Goal: Use online tool/utility: Use online tool/utility

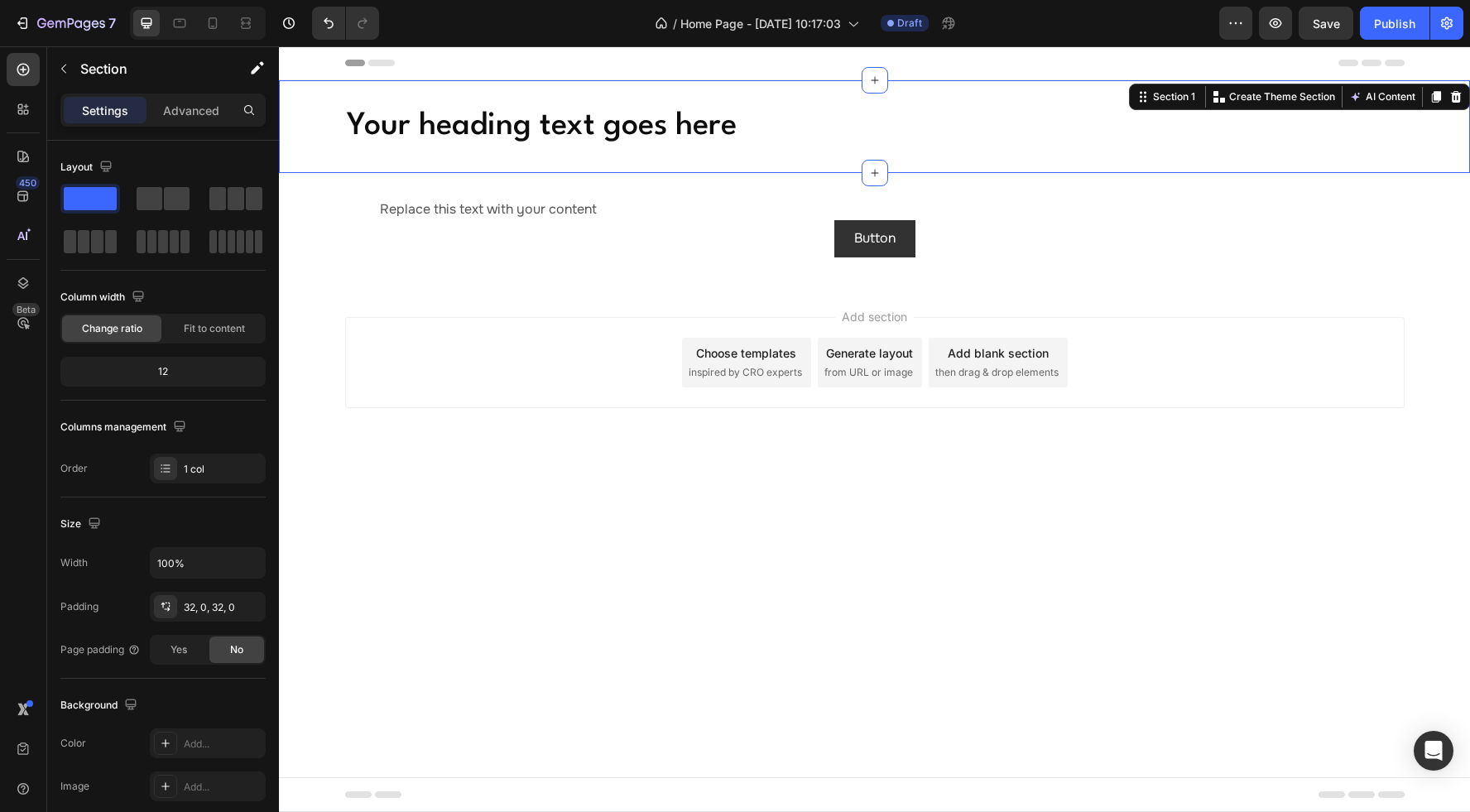
click at [940, 95] on div "Your heading text goes here Heading Section 1 You can create reusable sections …" at bounding box center [875, 126] width 1192 height 93
click at [1457, 99] on icon at bounding box center [1456, 97] width 11 height 12
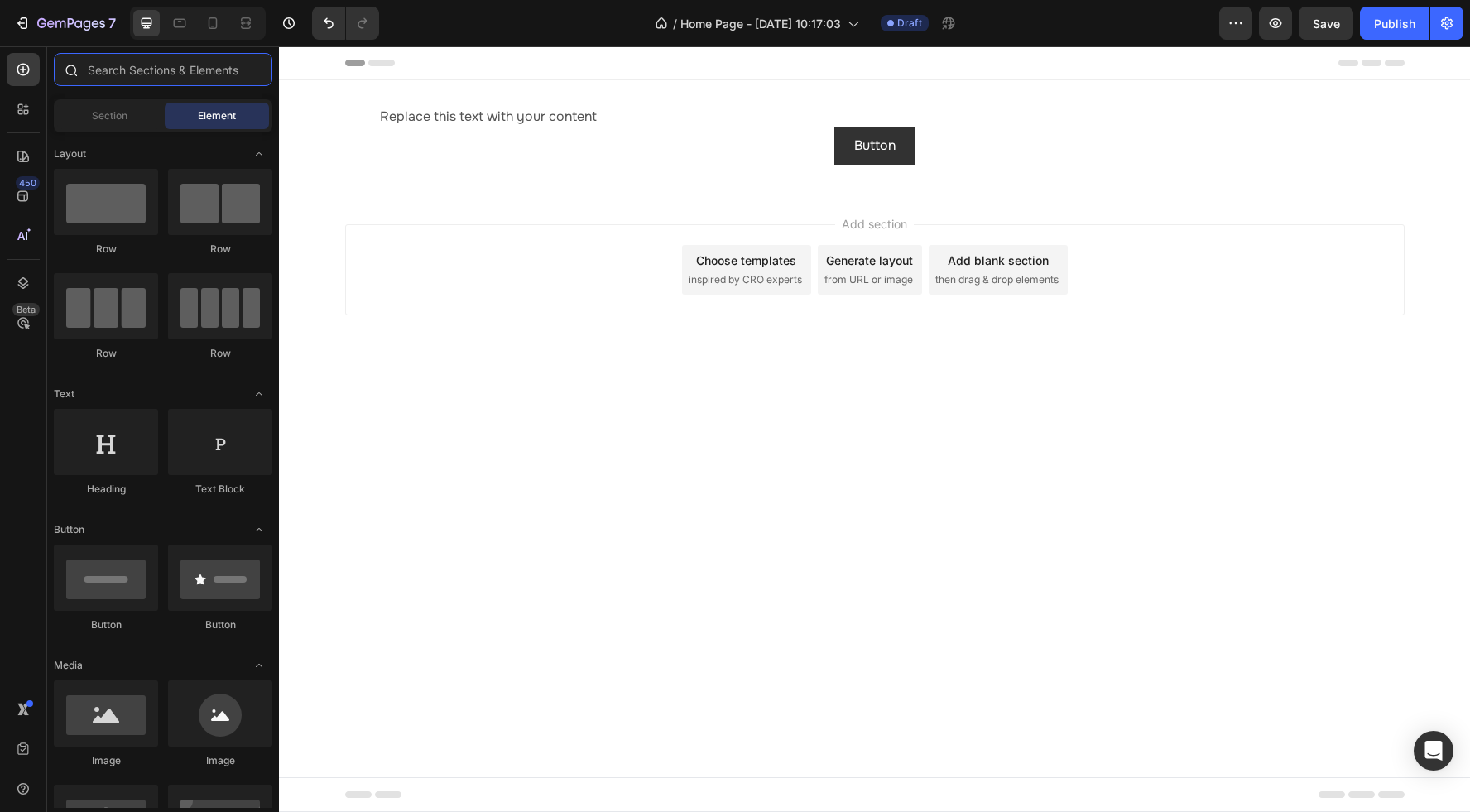
click at [117, 68] on input "text" at bounding box center [163, 70] width 218 height 34
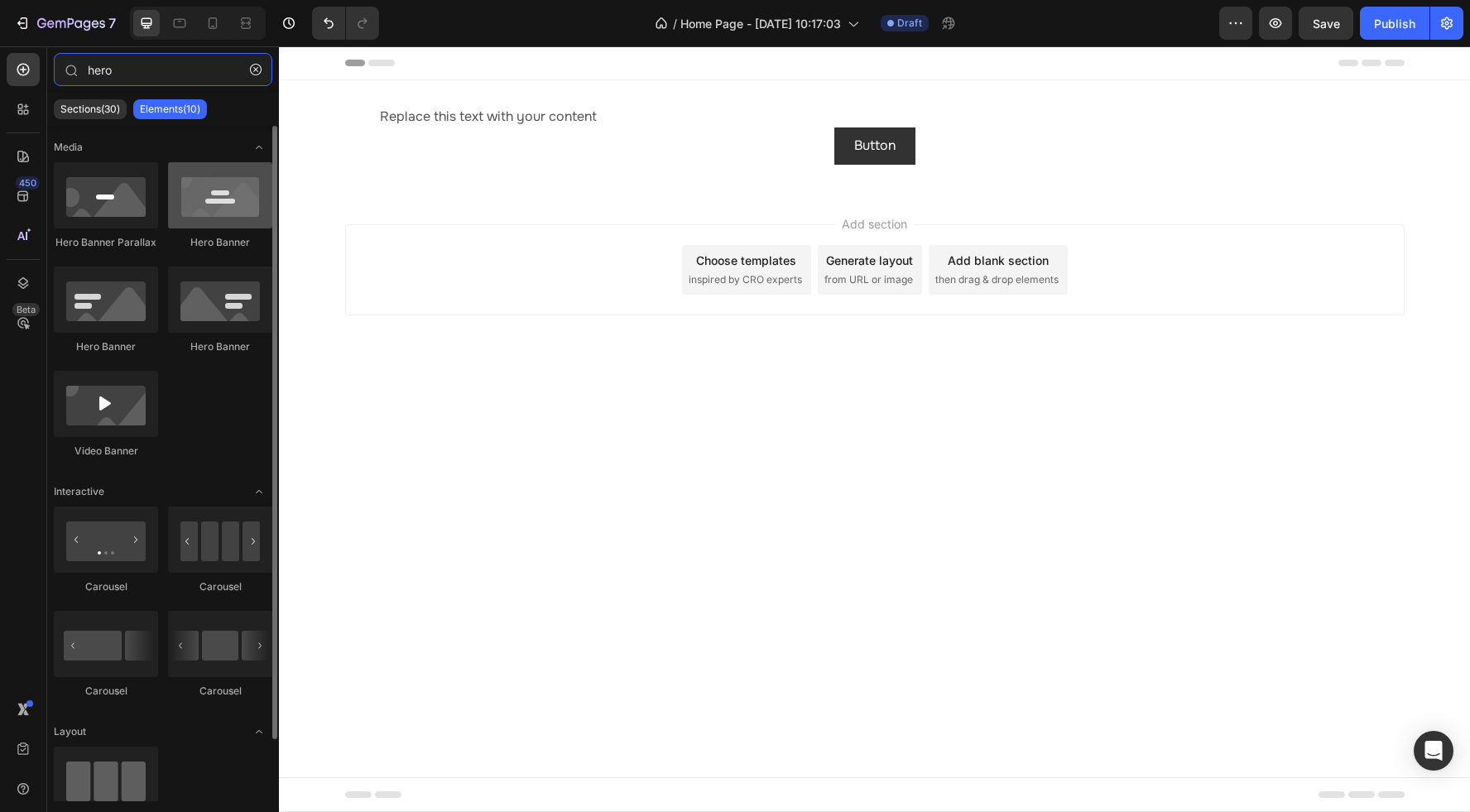
type input "hero"
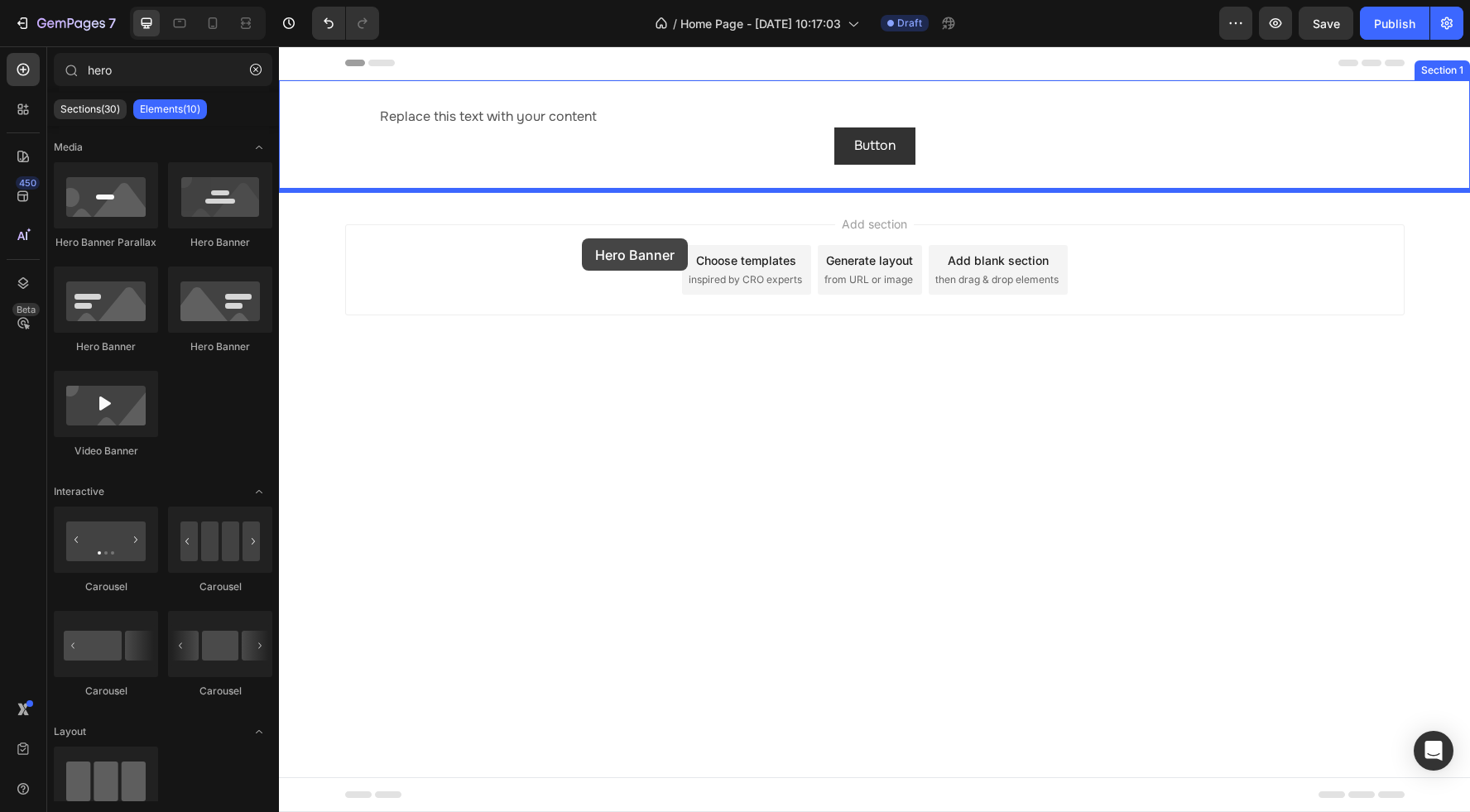
drag, startPoint x: 476, startPoint y: 248, endPoint x: 581, endPoint y: 238, distance: 105.5
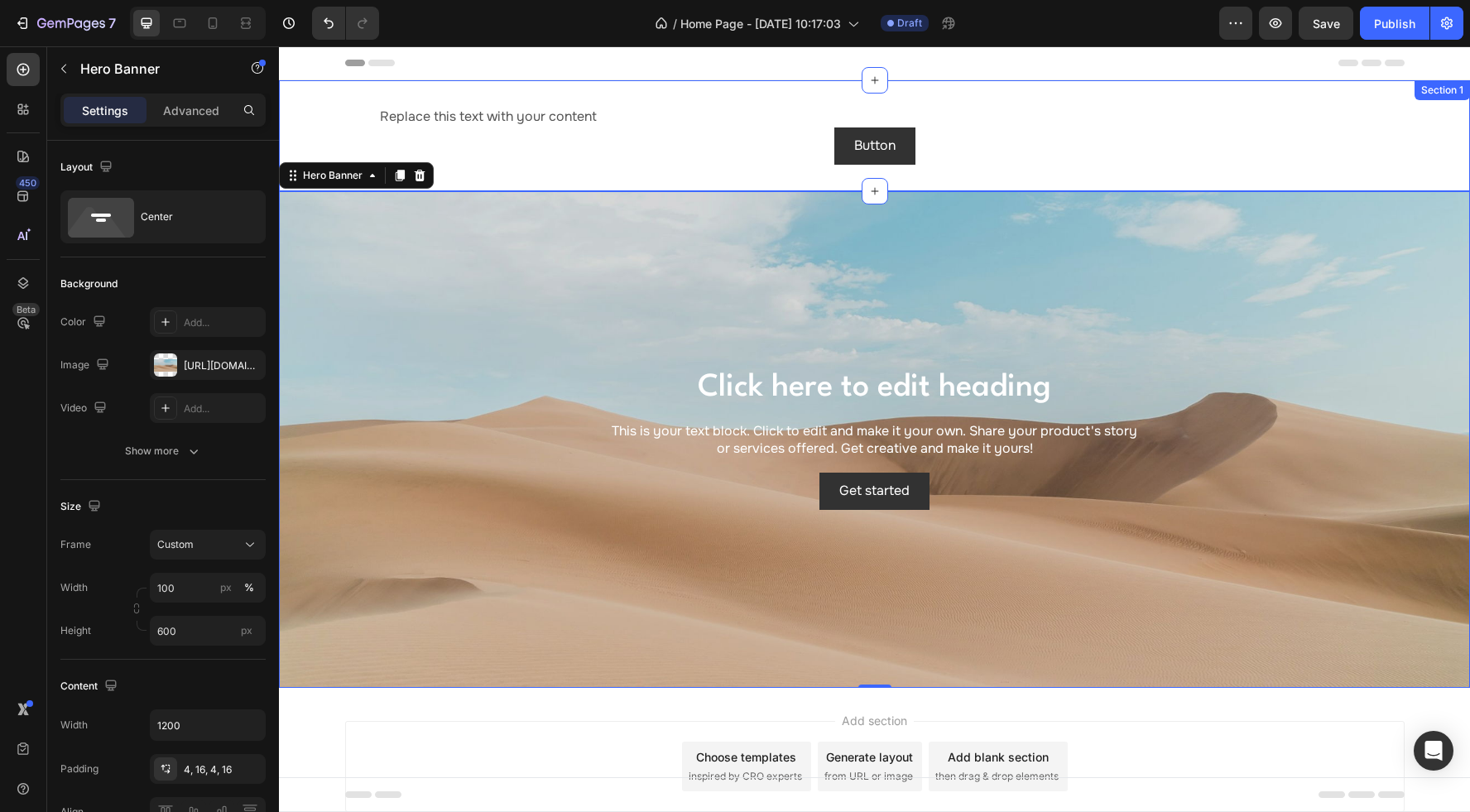
drag, startPoint x: 887, startPoint y: 90, endPoint x: 1121, endPoint y: 98, distance: 234.1
click at [890, 90] on div "Replace this text with your content Text Block Button Button Section 1" at bounding box center [875, 135] width 1192 height 111
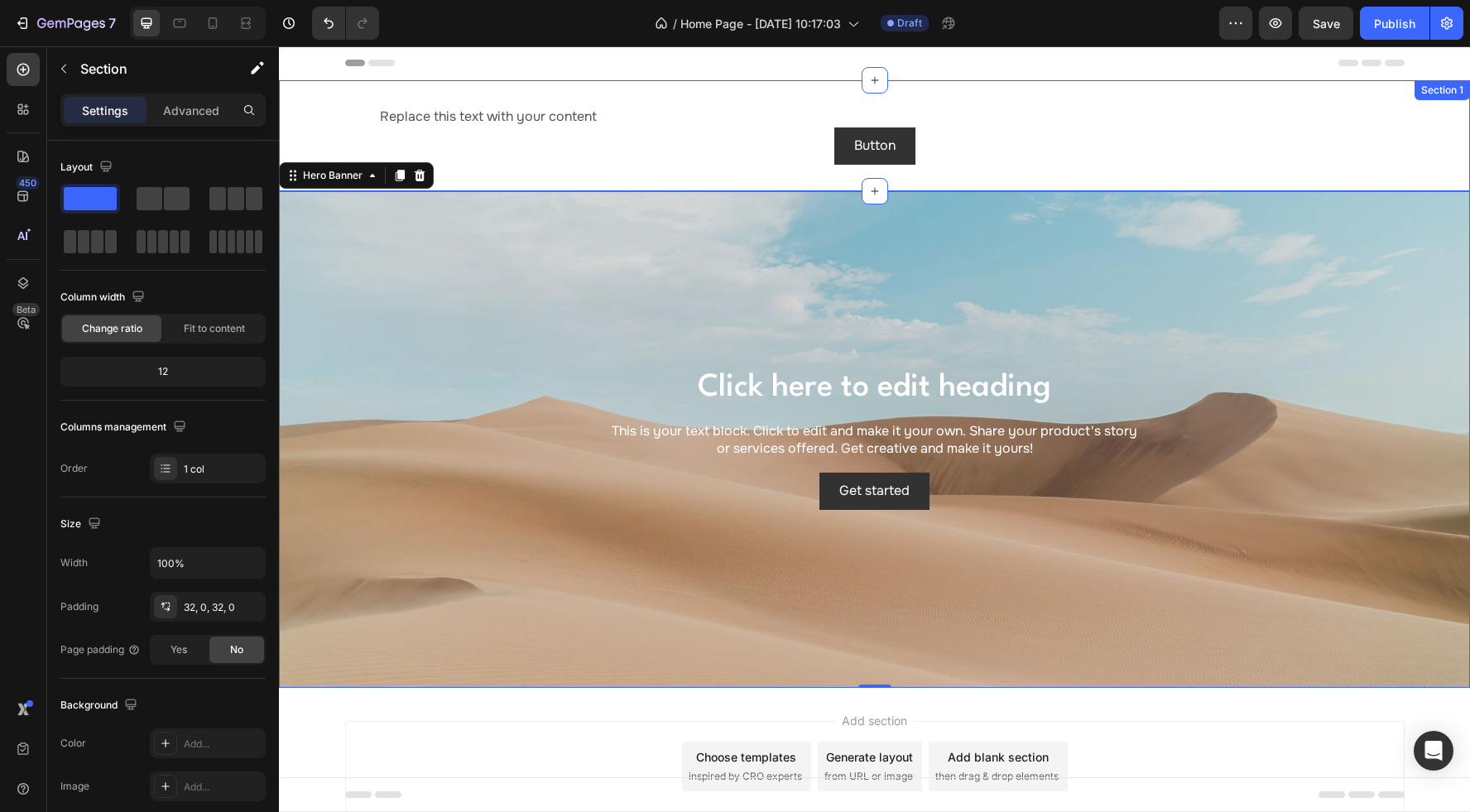
click at [1332, 95] on div "Replace this text with your content Text Block Button Button Section 1" at bounding box center [875, 135] width 1192 height 111
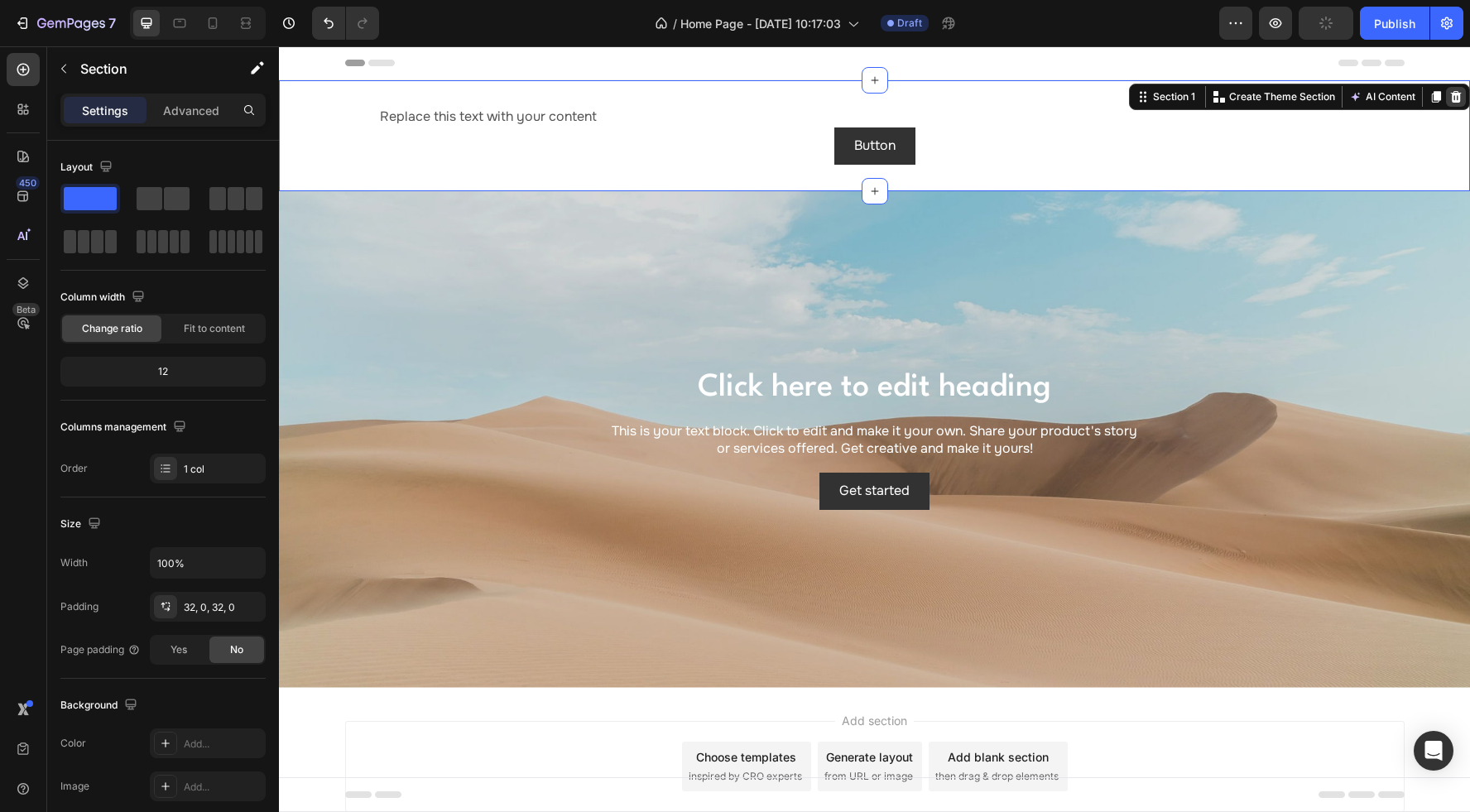
click at [1455, 99] on icon at bounding box center [1455, 96] width 13 height 13
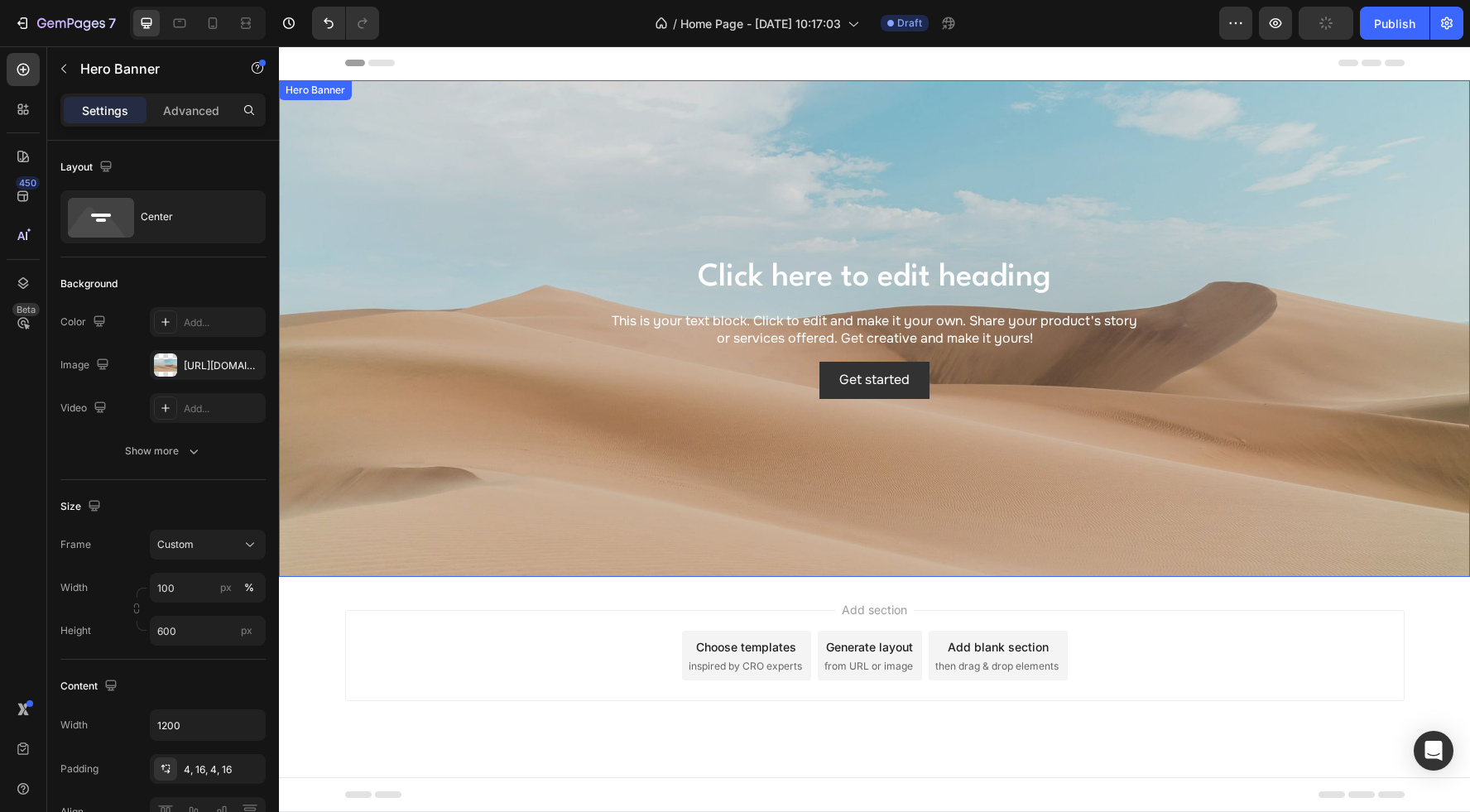
click at [728, 115] on div "Background Image" at bounding box center [875, 328] width 1192 height 496
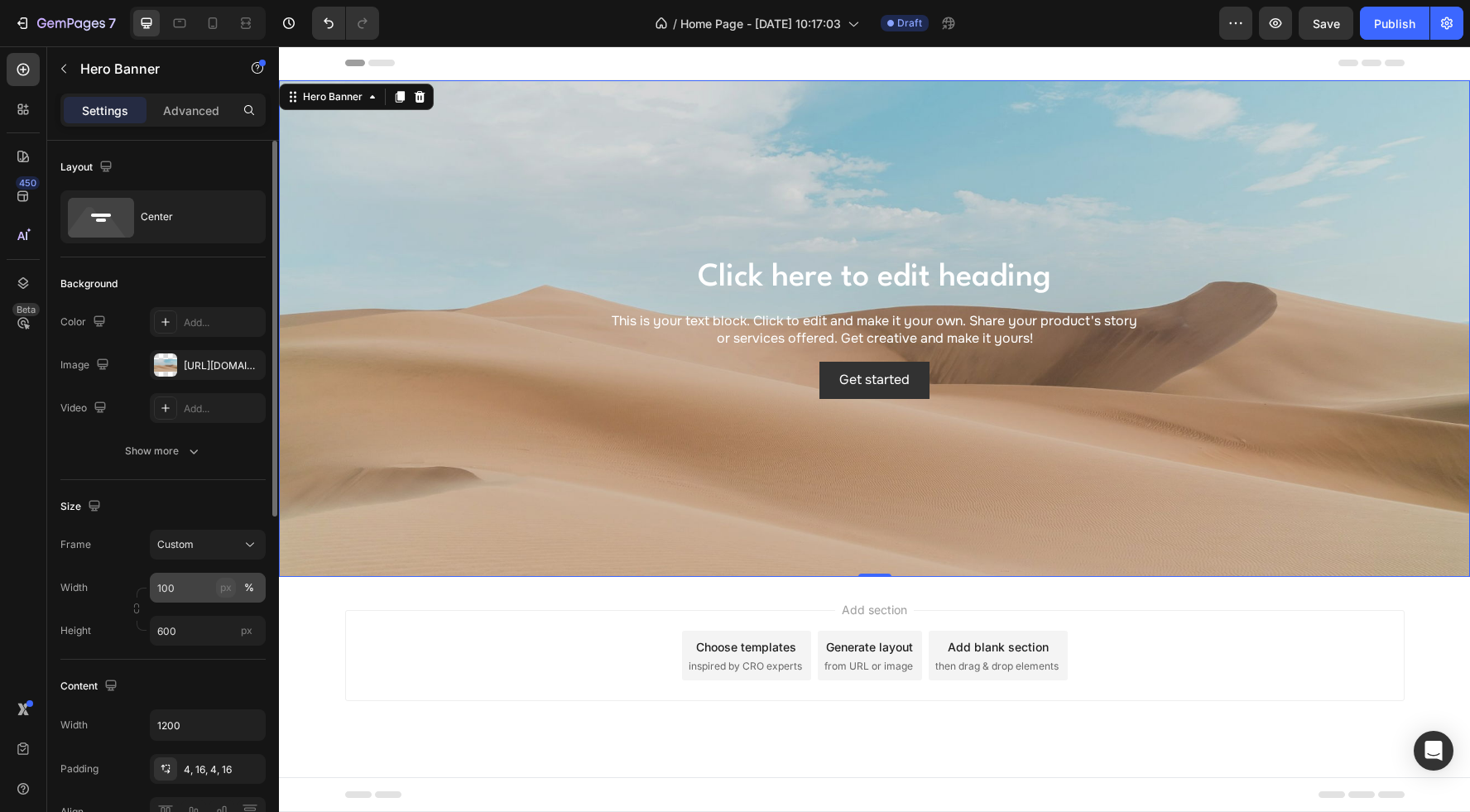
scroll to position [4, 0]
click at [197, 548] on button "Custom" at bounding box center [207, 540] width 116 height 30
click at [214, 579] on span "As banner source" at bounding box center [196, 579] width 82 height 15
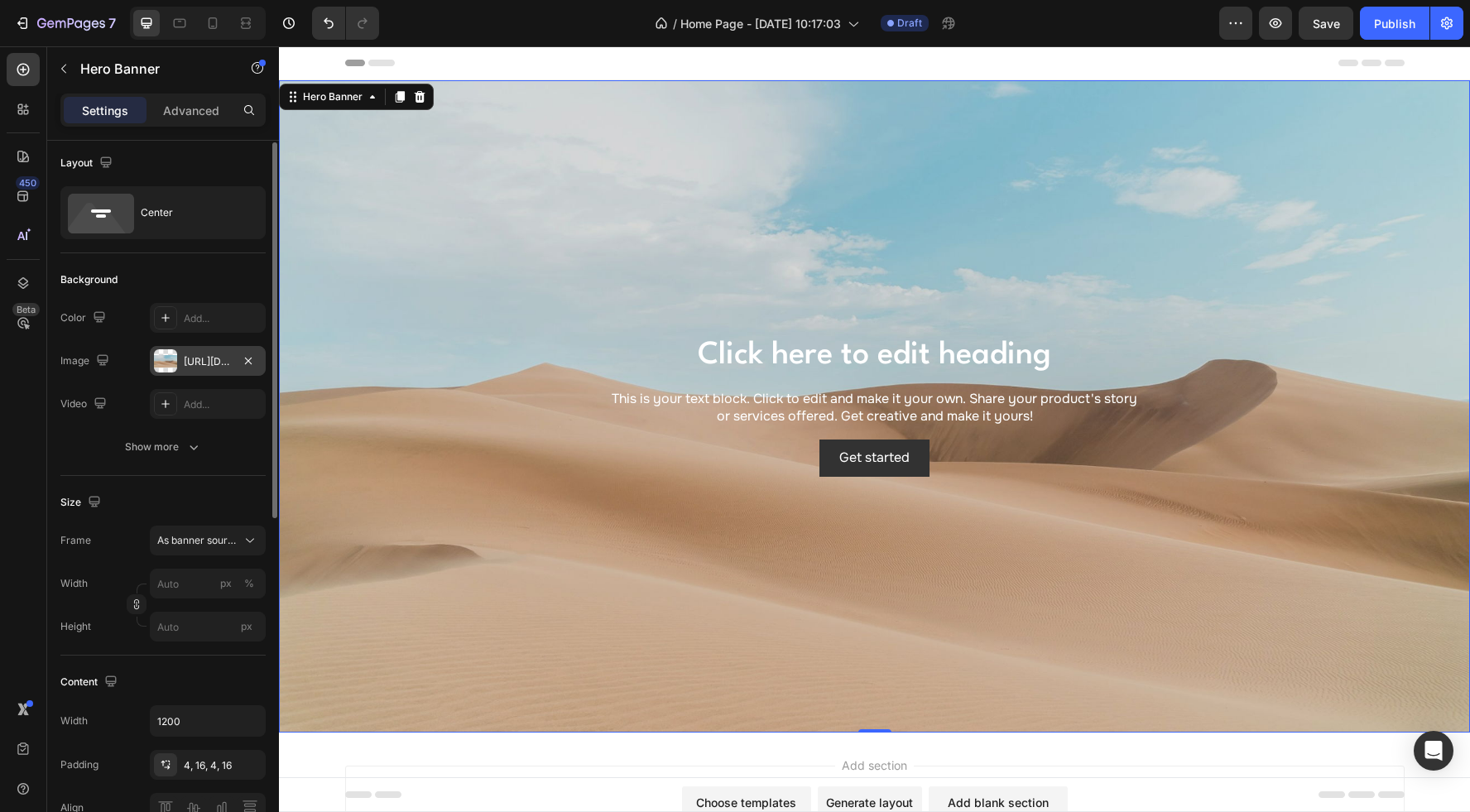
click at [182, 356] on div "[URL][DOMAIN_NAME]" at bounding box center [207, 361] width 116 height 30
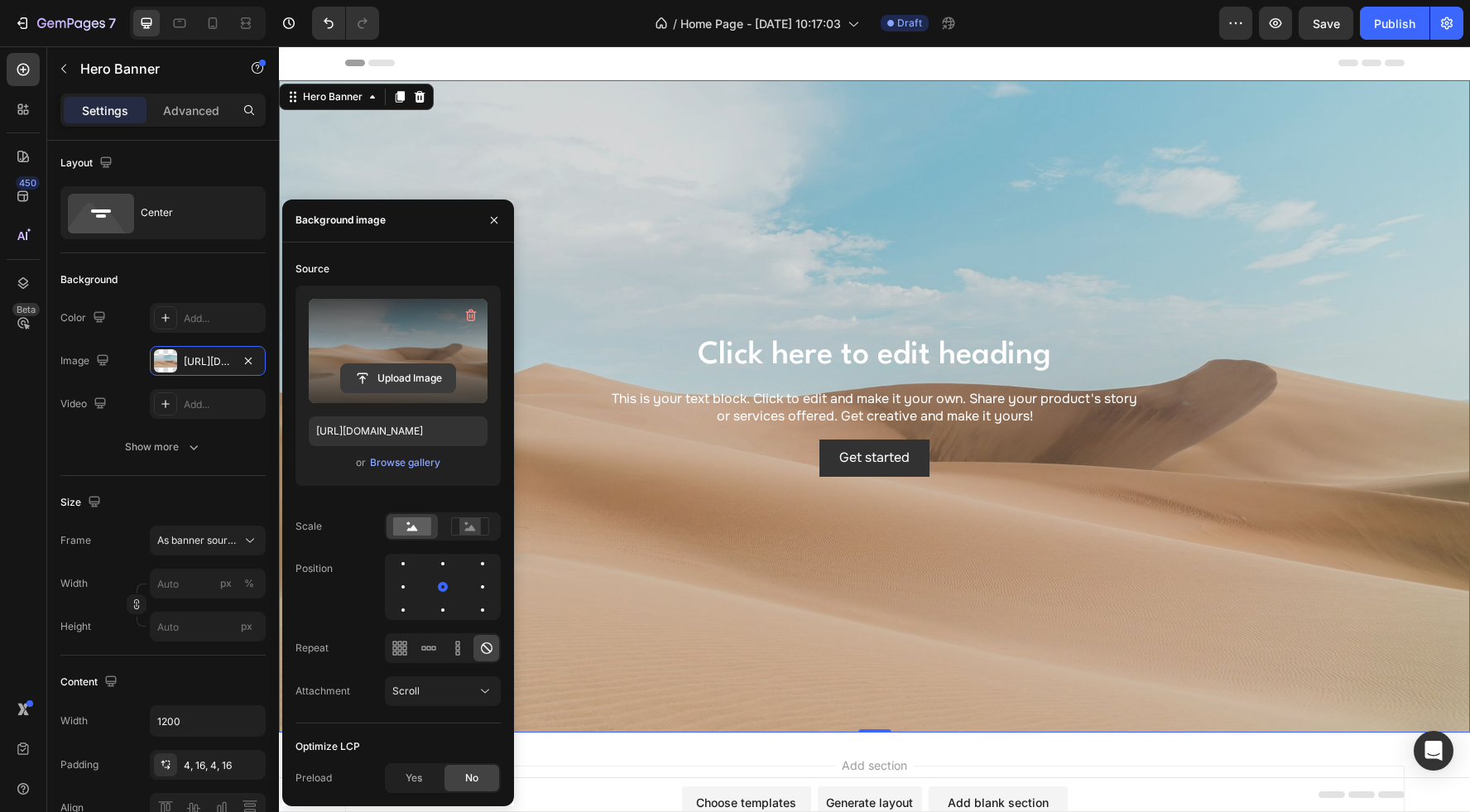
click at [376, 364] on input "file" at bounding box center [398, 378] width 115 height 29
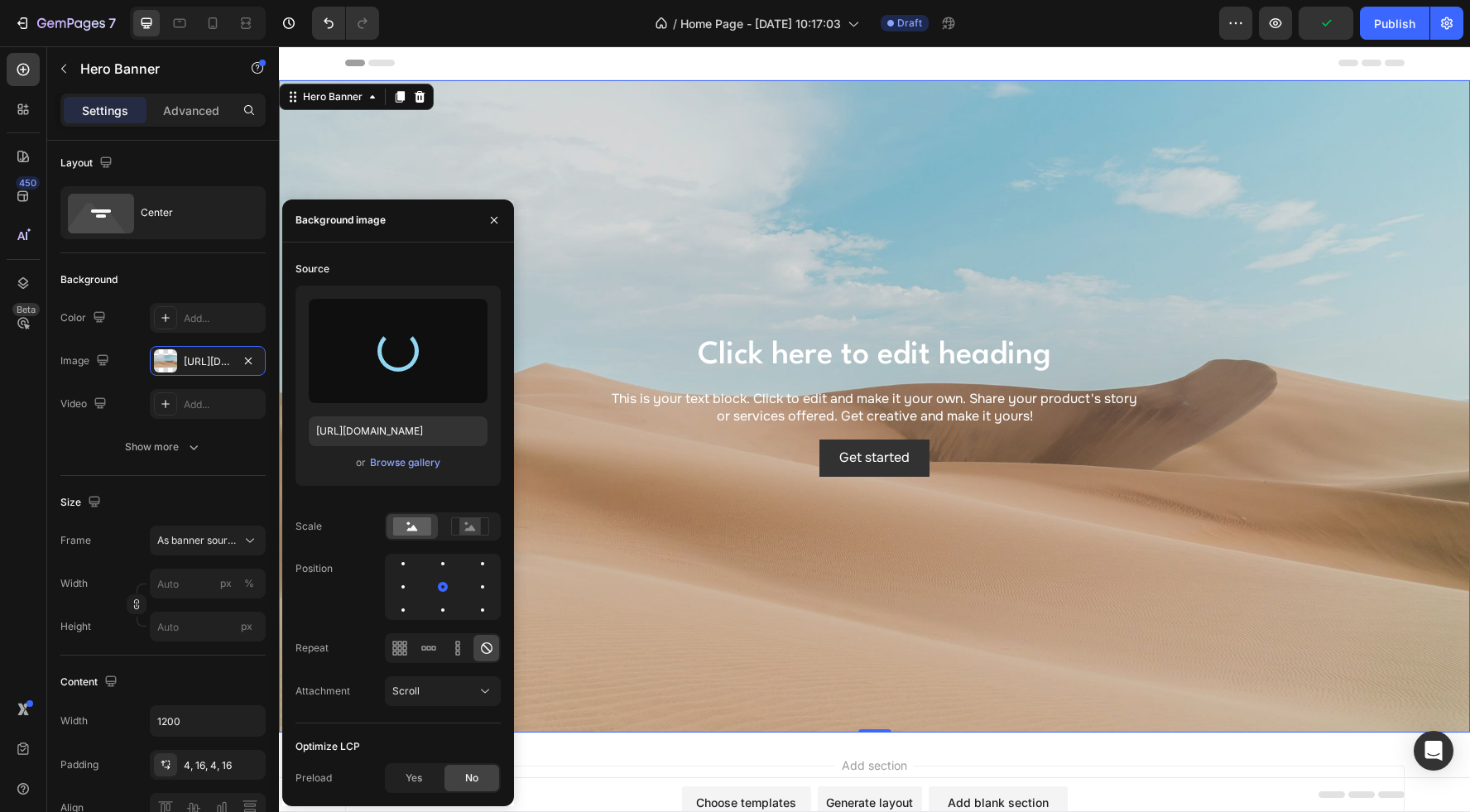
type input "[URL][DOMAIN_NAME]"
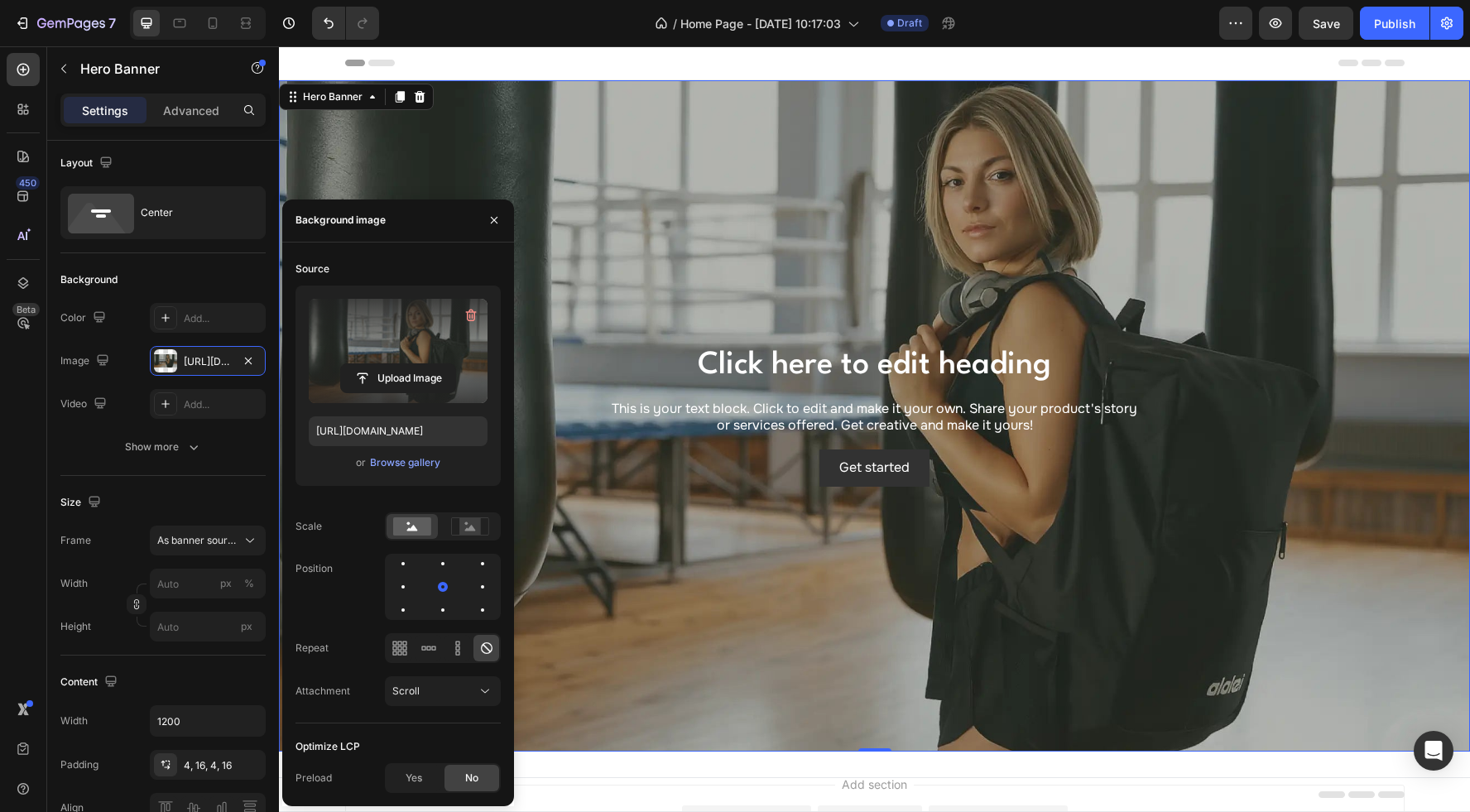
scroll to position [3, 0]
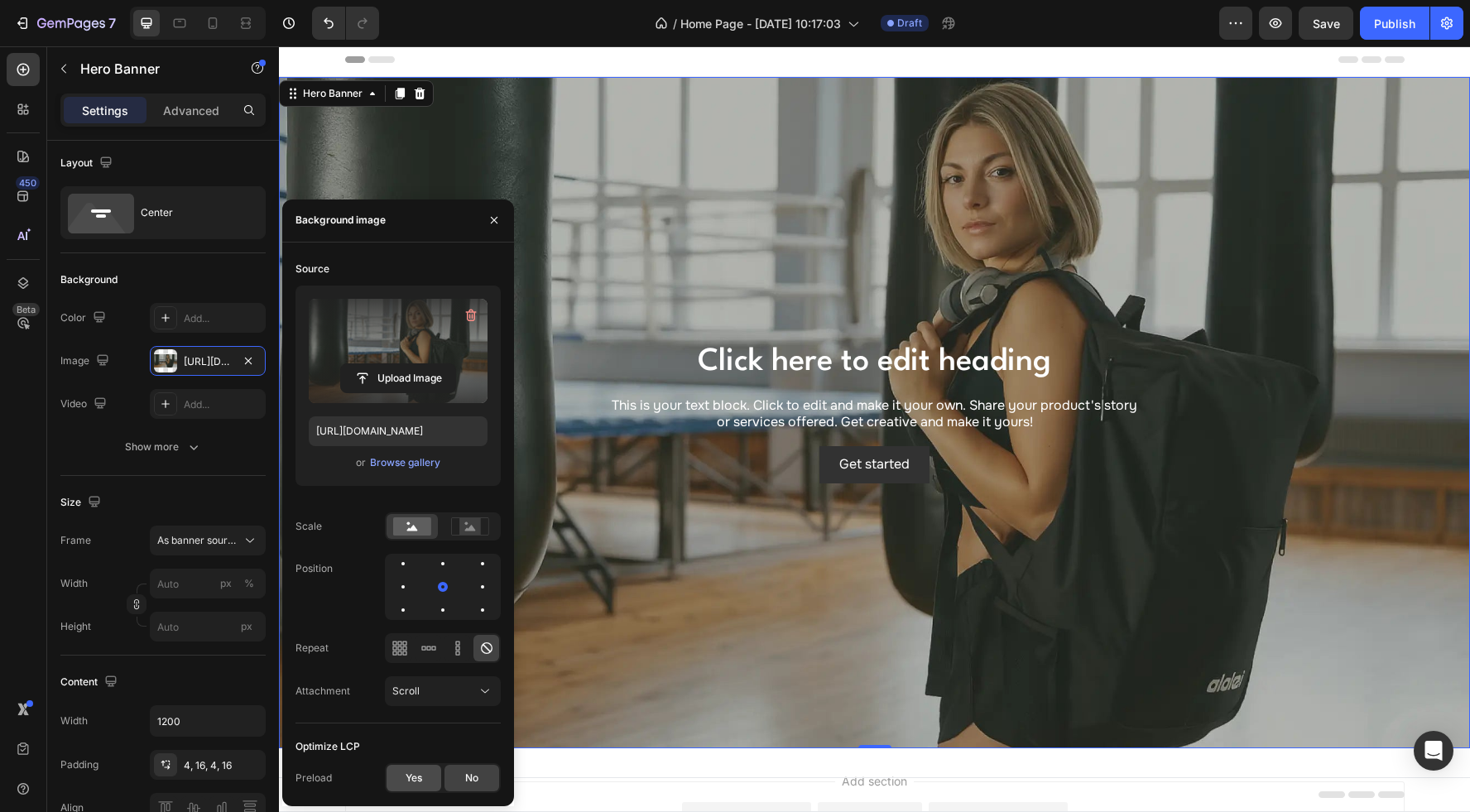
click at [408, 773] on span "Yes" at bounding box center [414, 777] width 17 height 15
